Goal: Task Accomplishment & Management: Use online tool/utility

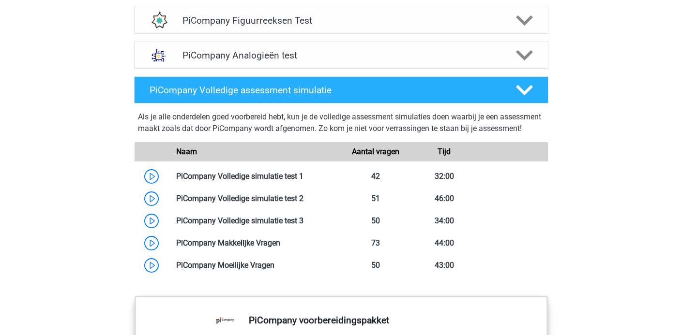
scroll to position [807, 0]
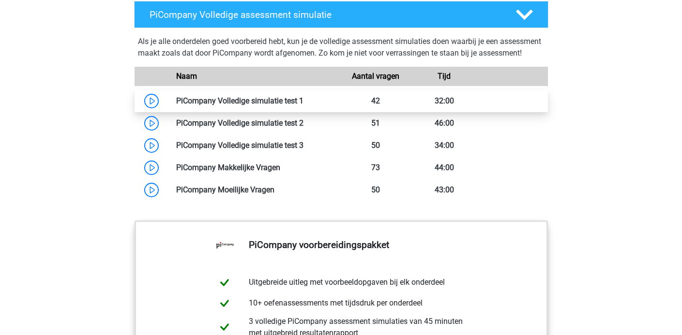
click at [304, 106] on link at bounding box center [304, 100] width 0 height 9
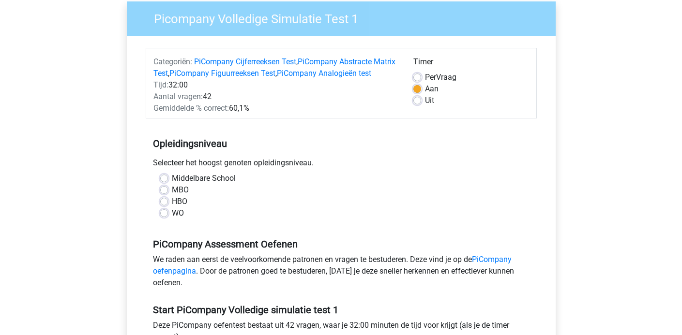
scroll to position [144, 0]
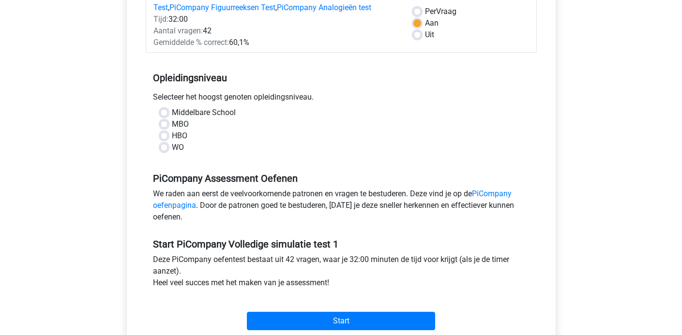
click at [172, 153] on label "WO" at bounding box center [178, 148] width 12 height 12
click at [166, 152] on input "WO" at bounding box center [164, 147] width 8 height 10
radio input "true"
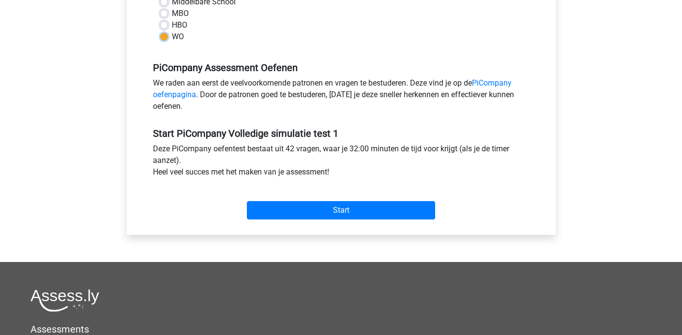
scroll to position [271, 0]
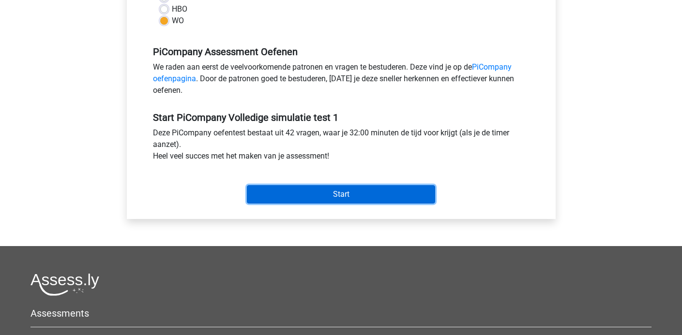
click at [260, 204] on input "Start" at bounding box center [341, 194] width 188 height 18
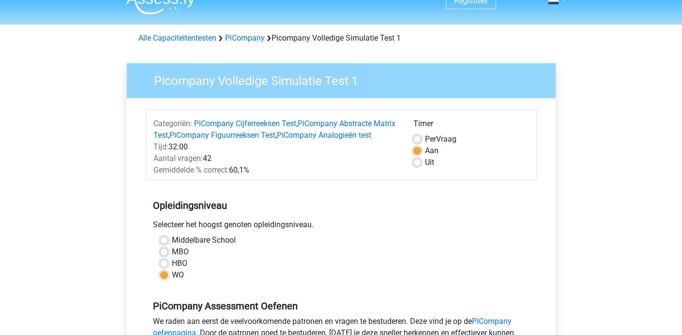
scroll to position [0, 0]
